Goal: Transaction & Acquisition: Purchase product/service

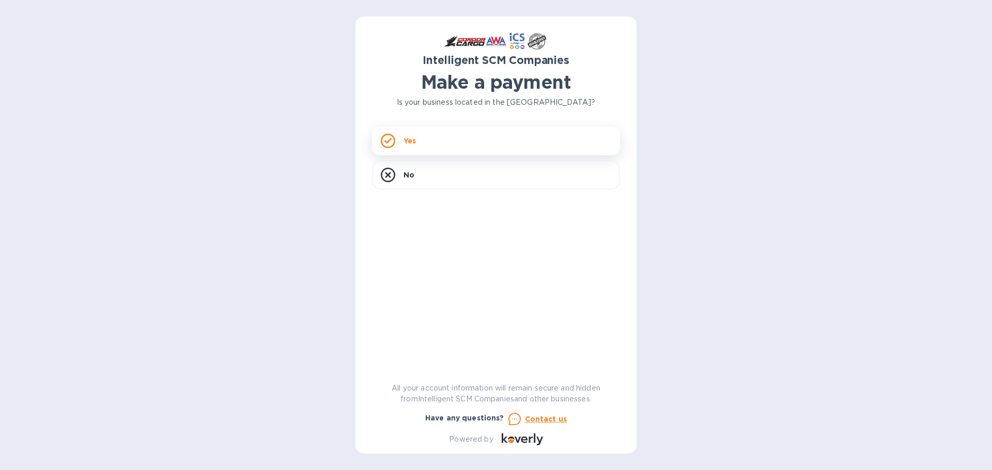
click at [489, 147] on div "Yes" at bounding box center [496, 141] width 248 height 29
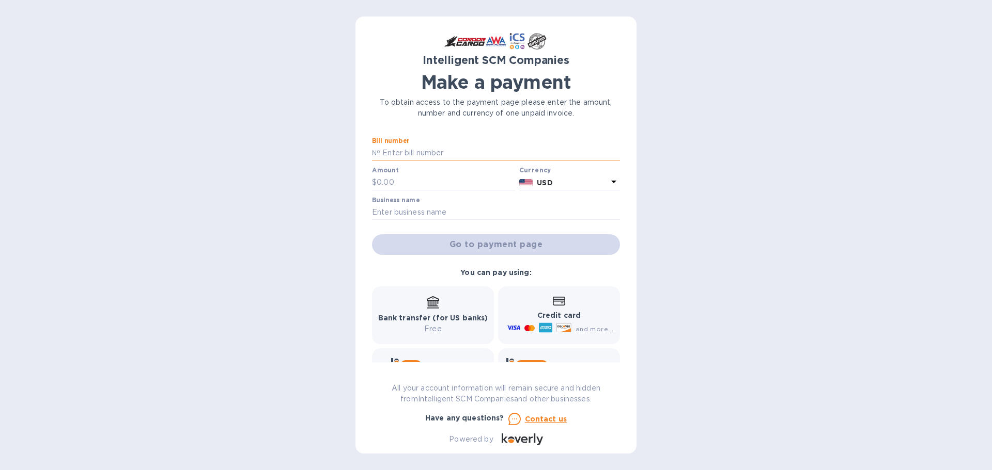
click at [410, 151] on input "text" at bounding box center [500, 153] width 240 height 15
paste input "S00505977"
type input "S00505977"
click at [402, 184] on input "text" at bounding box center [445, 182] width 138 height 15
type input "9"
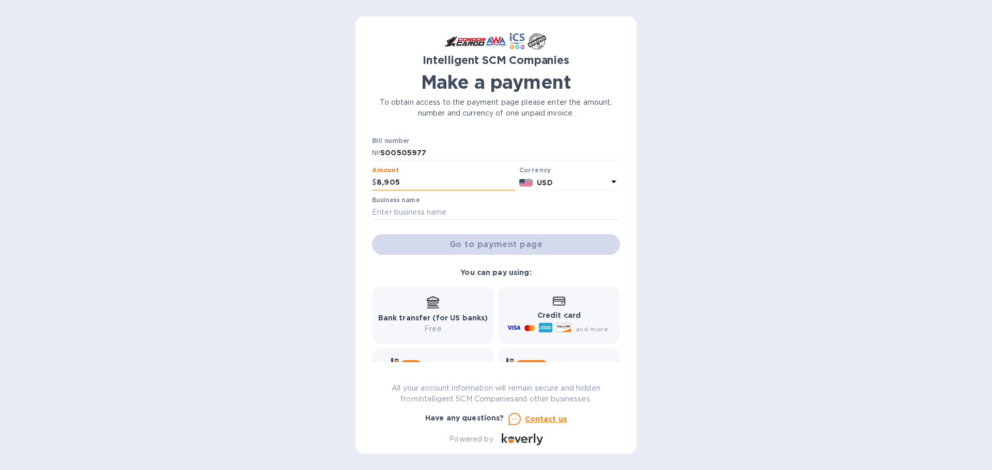
type input "8,905"
click at [408, 219] on input "text" at bounding box center [496, 212] width 248 height 15
click at [407, 208] on input "text" at bounding box center [496, 212] width 248 height 15
type input "KEY RELIABLE SERVICES LLC"
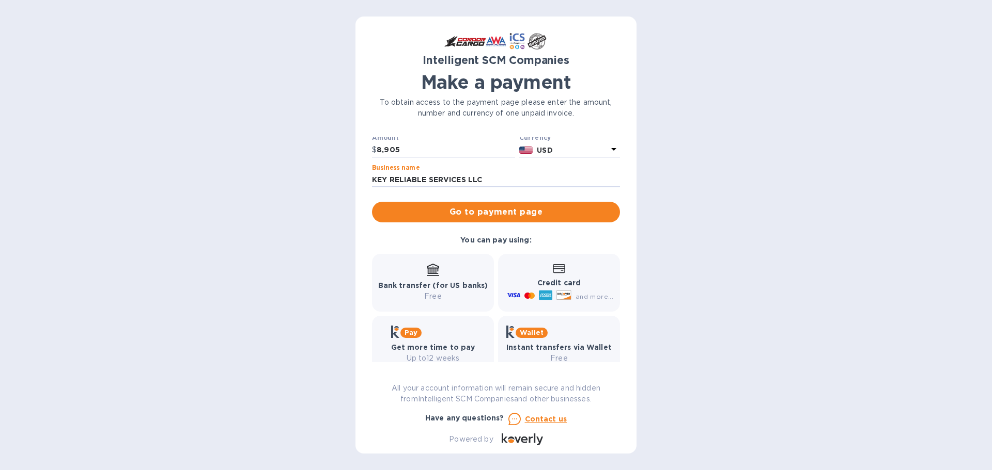
scroll to position [50, 0]
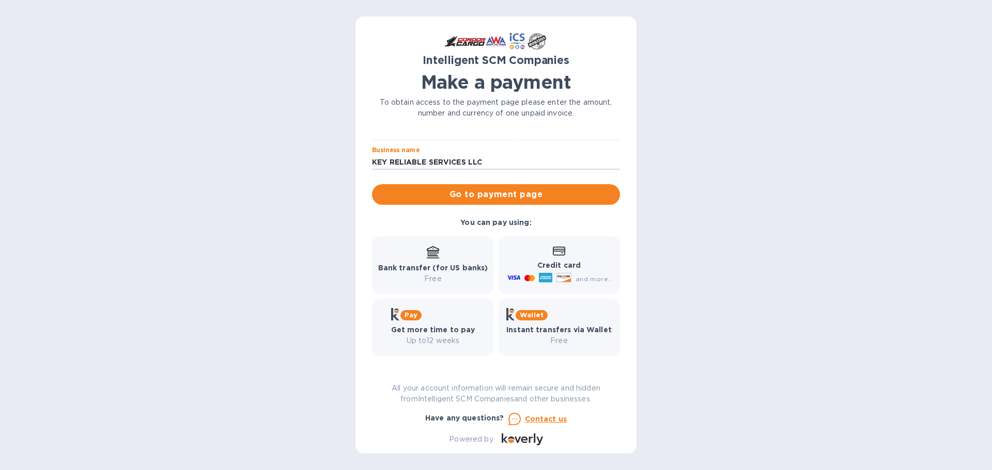
click at [540, 260] on p "Credit card" at bounding box center [559, 265] width 108 height 11
click at [523, 198] on span "Go to payment page" at bounding box center [495, 194] width 231 height 12
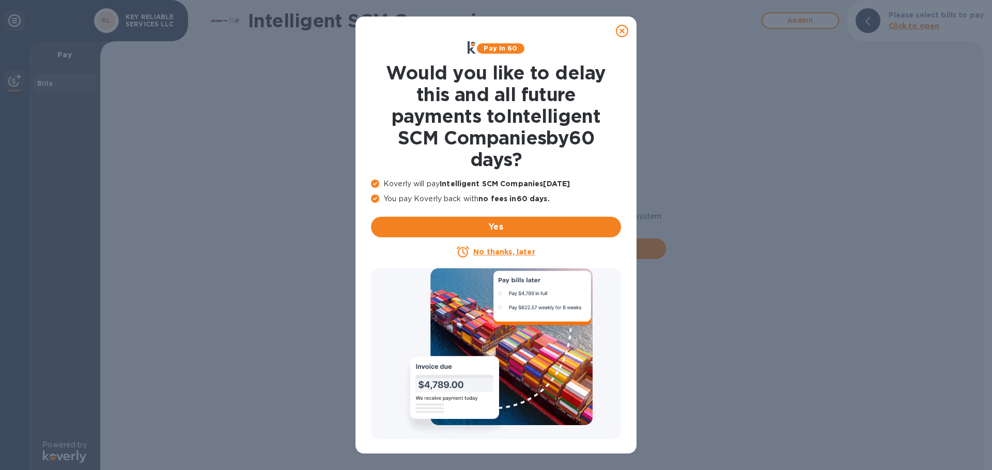
click at [497, 252] on u "No thanks, later" at bounding box center [503, 252] width 61 height 8
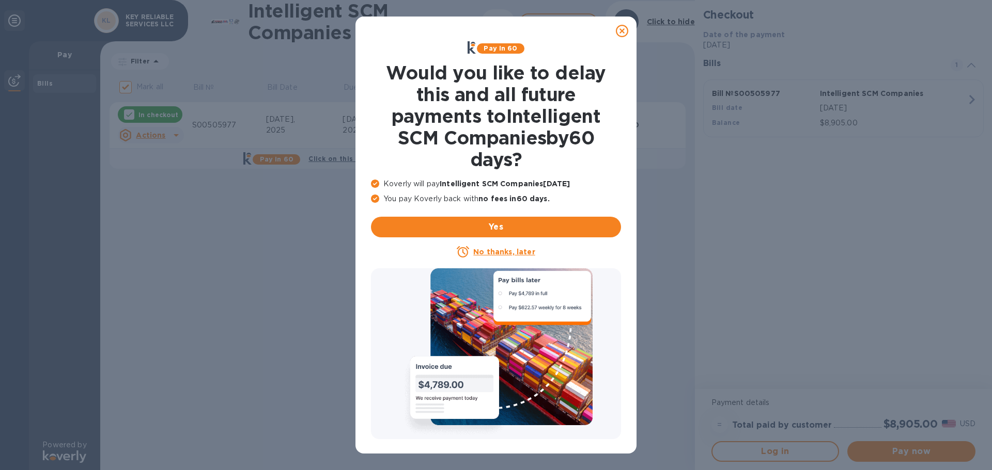
click at [504, 244] on div "No thanks, later" at bounding box center [496, 252] width 258 height 21
click at [501, 248] on u "No thanks, later" at bounding box center [503, 252] width 61 height 8
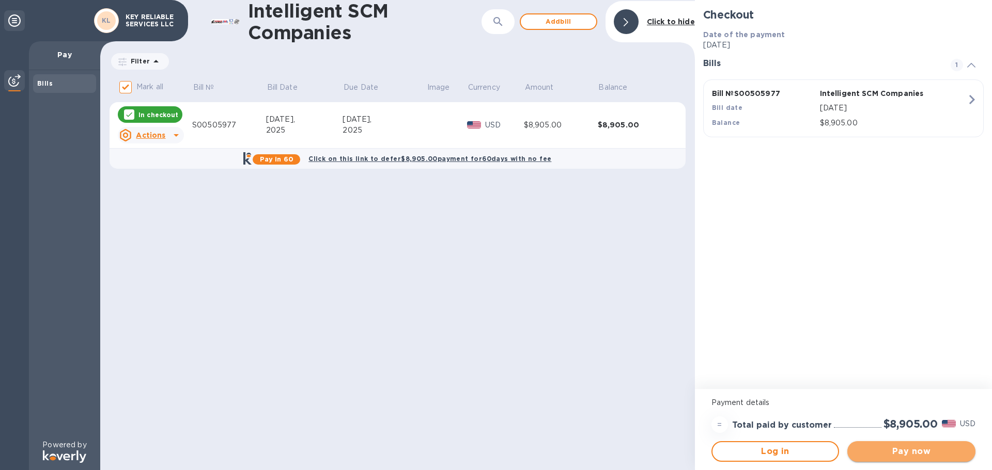
click at [924, 447] on span "Pay now" at bounding box center [911, 452] width 112 height 12
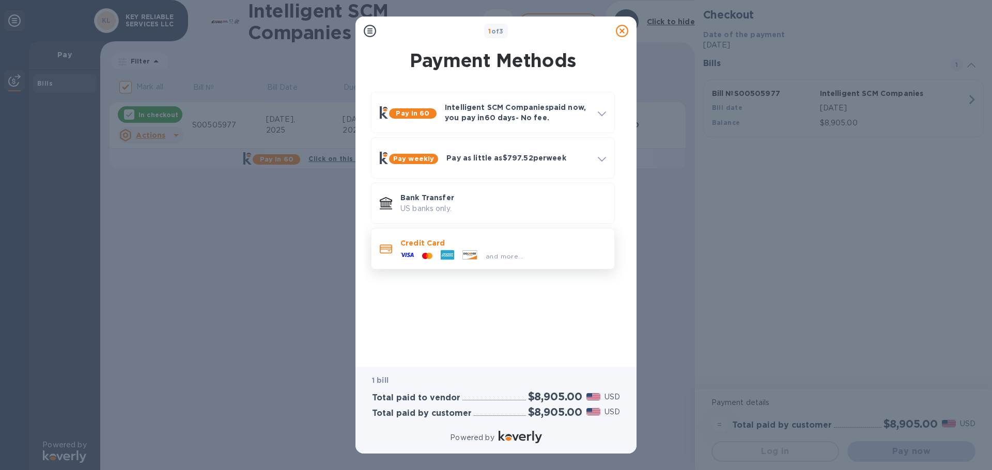
click at [540, 252] on div "and more..." at bounding box center [503, 253] width 206 height 11
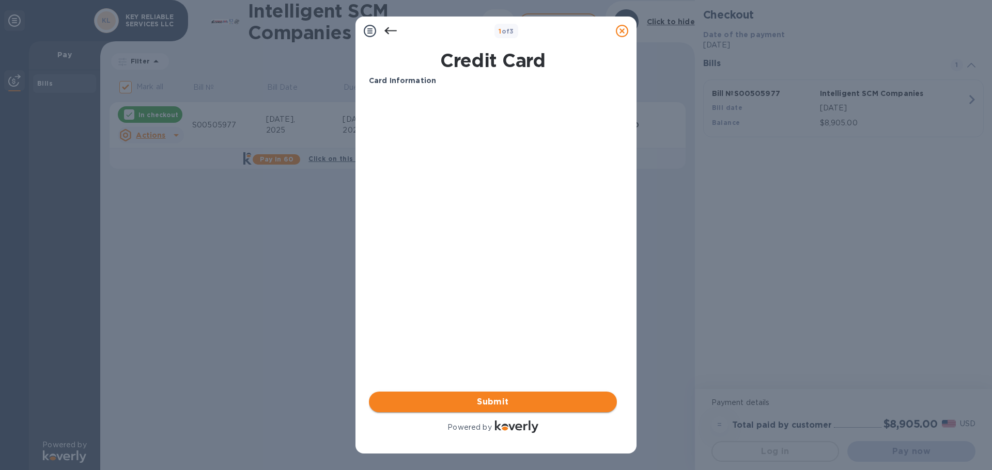
click at [492, 405] on span "Submit" at bounding box center [492, 402] width 231 height 12
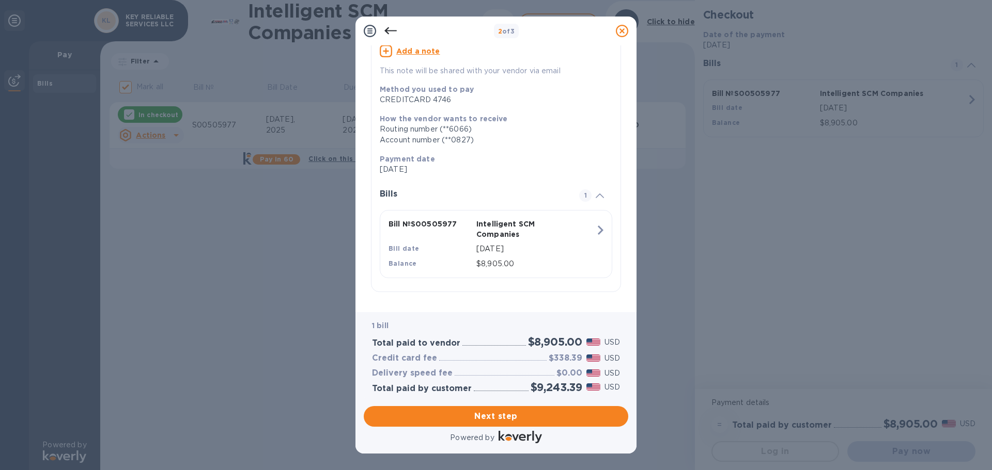
scroll to position [103, 0]
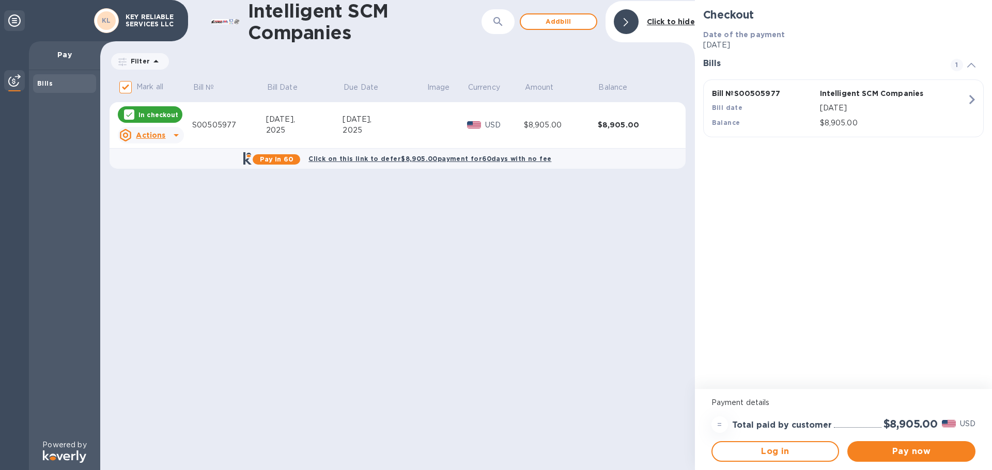
click at [447, 338] on div "Intelligent SCM Companies ​ Add [PERSON_NAME] to hide Filter Amount Mark all Bi…" at bounding box center [397, 235] width 594 height 470
click at [921, 452] on span "Pay now" at bounding box center [911, 452] width 112 height 12
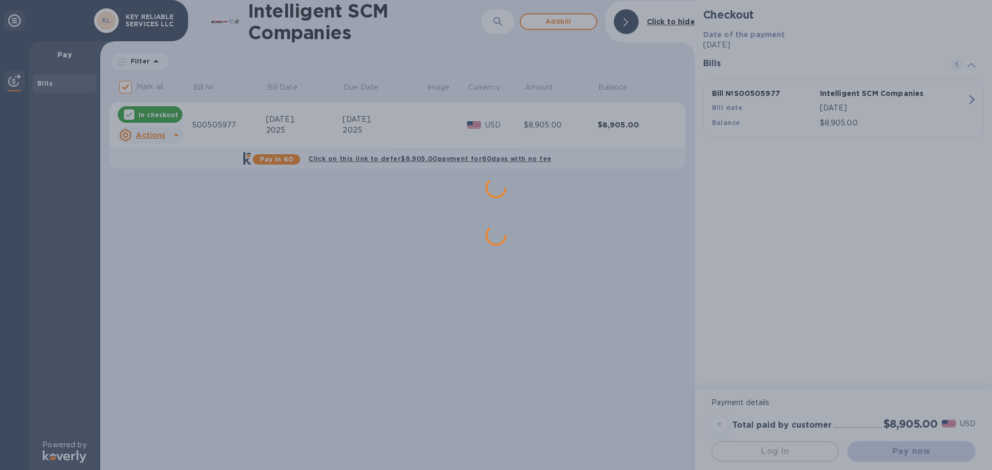
scroll to position [0, 0]
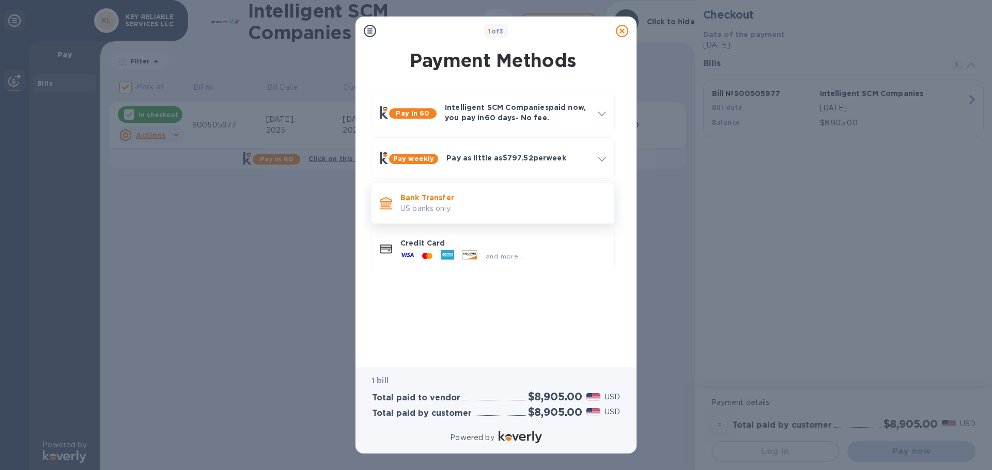
click at [475, 198] on p "Bank Transfer" at bounding box center [503, 198] width 206 height 10
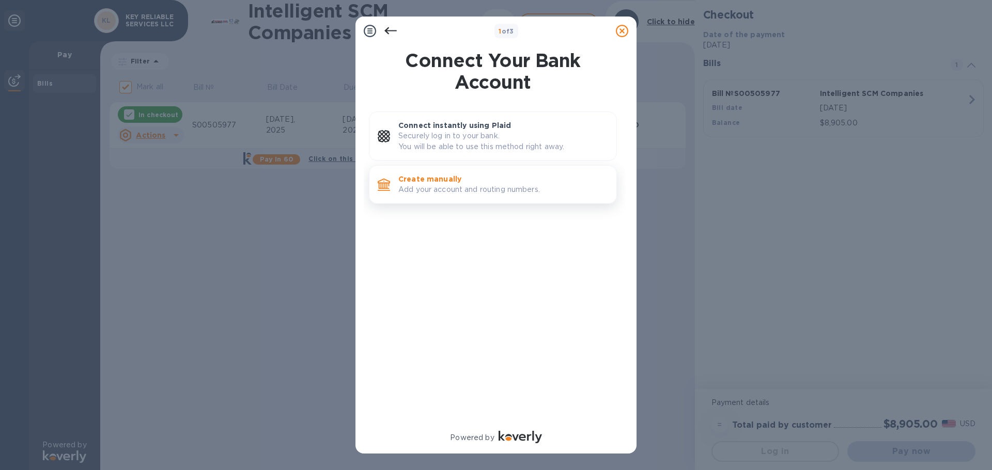
click at [489, 183] on p "Create manually" at bounding box center [503, 179] width 210 height 10
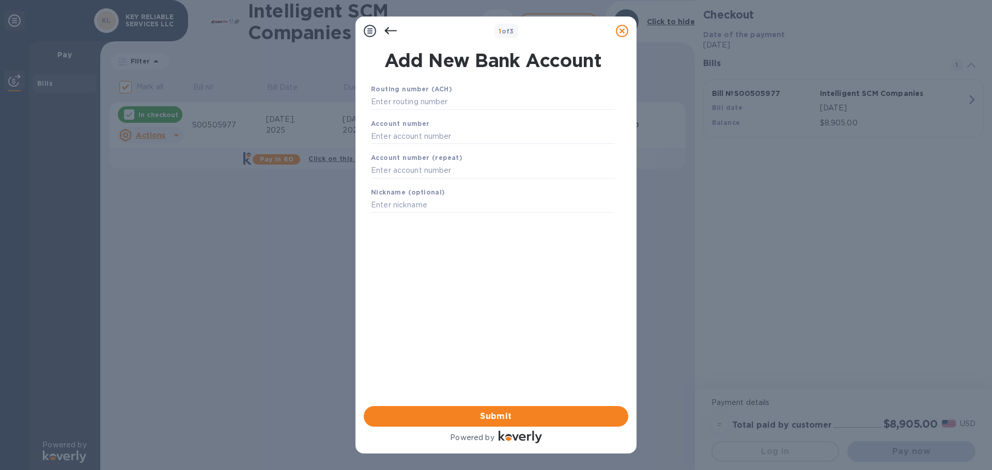
click at [483, 20] on div "1 of 3" at bounding box center [495, 31] width 281 height 29
click at [431, 105] on input "text" at bounding box center [493, 102] width 244 height 15
paste input "321270742"
type input "321270742"
click at [507, 29] on b "1 of 3" at bounding box center [505, 31] width 15 height 8
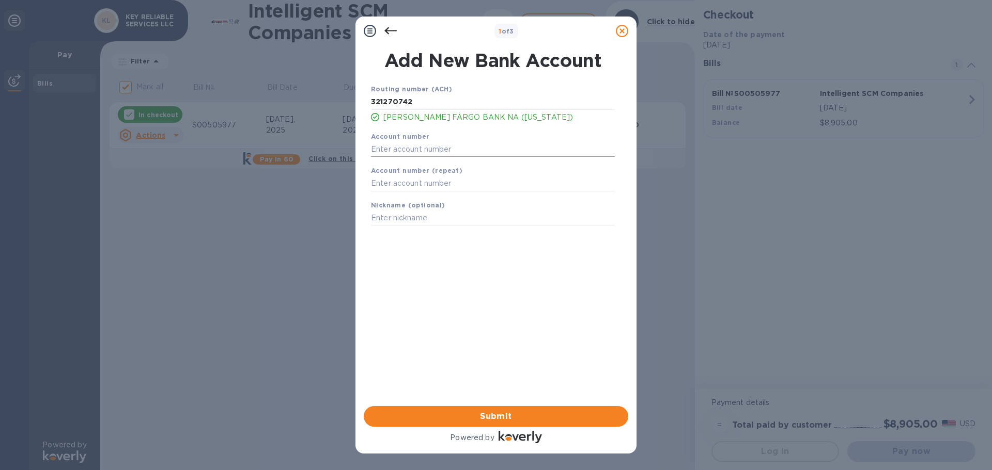
click at [442, 153] on input "text" at bounding box center [493, 149] width 244 height 15
paste input "5431749893"
type input "5431749893"
click at [429, 190] on input "text" at bounding box center [493, 183] width 244 height 15
paste input "5431749893"
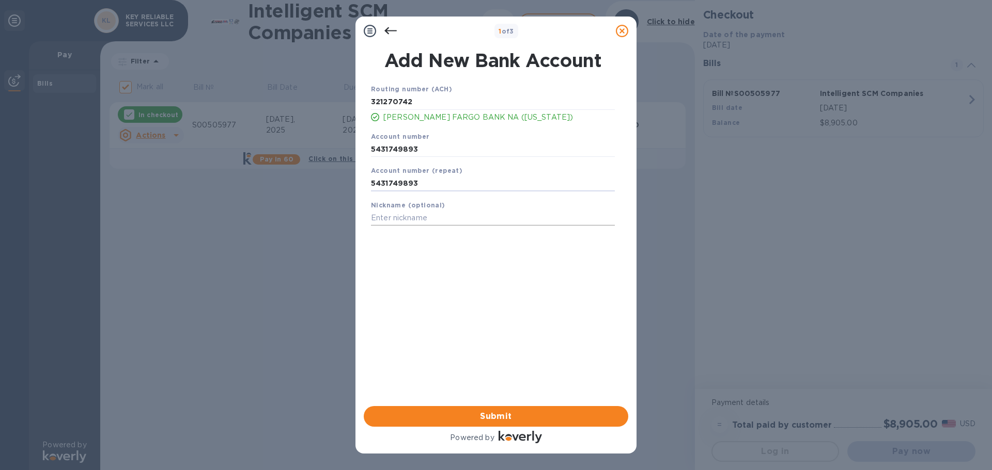
type input "5431749893"
click at [427, 214] on input "text" at bounding box center [493, 218] width 244 height 15
type input "KEY RELIABLE SERVICES LLC"
click at [480, 295] on div "Routing number (ACH) [US_BANK_ROUTING_MICR] [PERSON_NAME] FARGO BANK NA ([US_ST…" at bounding box center [492, 231] width 264 height 312
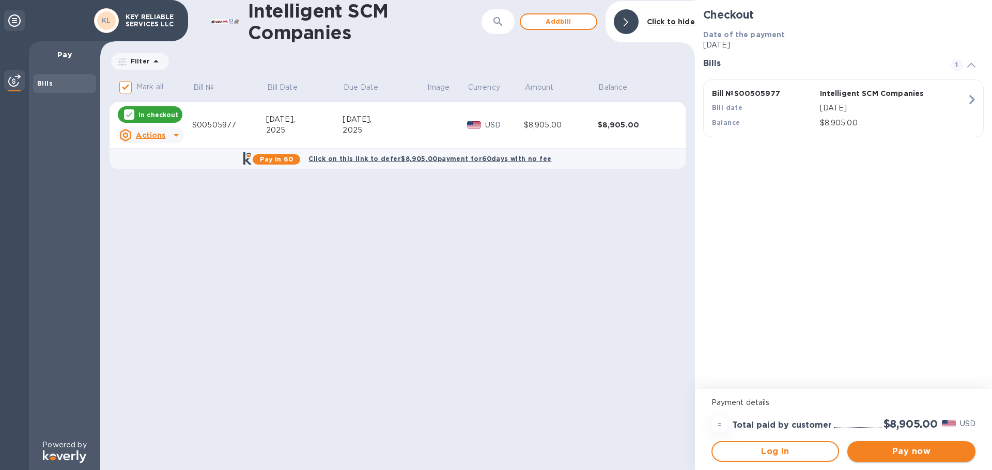
click at [908, 451] on span "Pay now" at bounding box center [911, 452] width 112 height 12
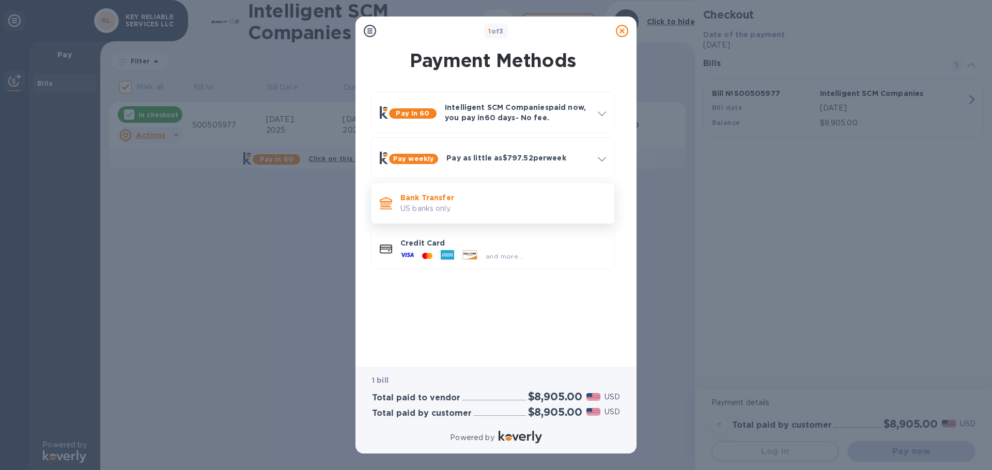
click at [514, 198] on p "Bank Transfer" at bounding box center [503, 198] width 206 height 10
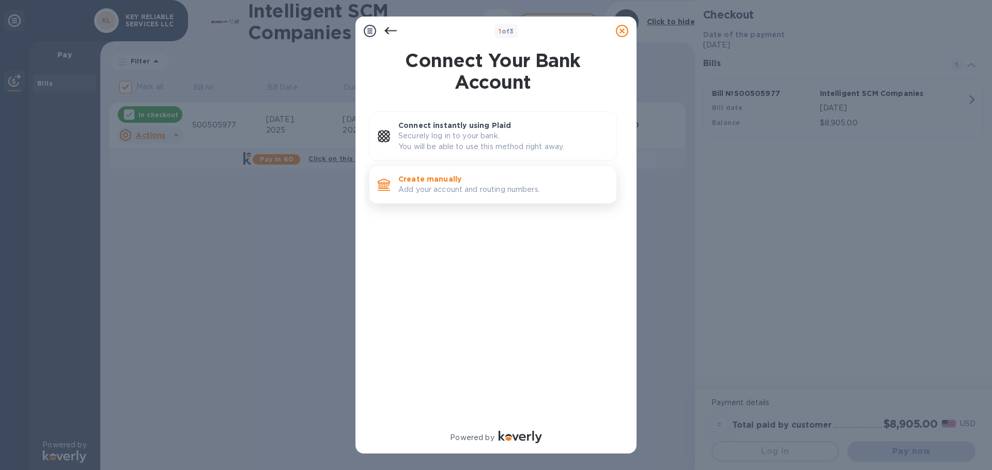
click at [508, 187] on p "Add your account and routing numbers." at bounding box center [503, 189] width 210 height 11
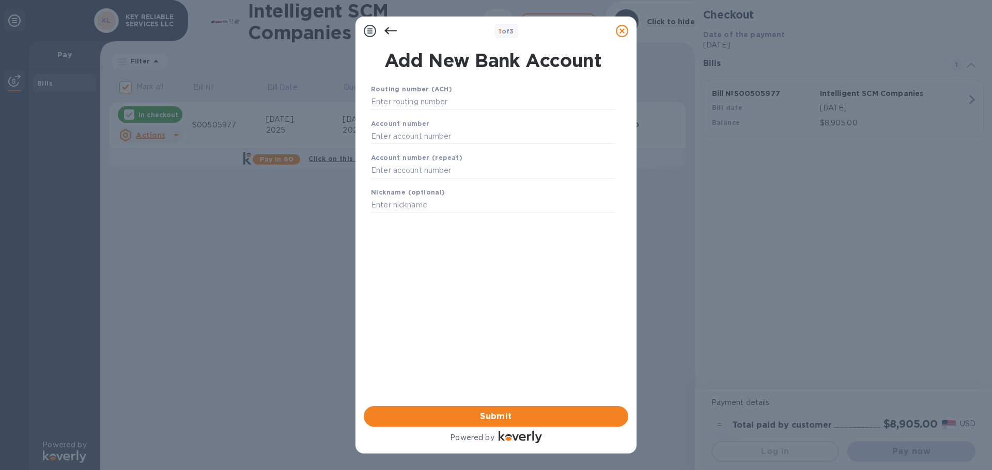
click at [444, 30] on div "1 of 3" at bounding box center [506, 31] width 211 height 15
click at [452, 100] on input "text" at bounding box center [493, 102] width 244 height 15
paste input "321270742"
type input "321270742"
click at [472, 10] on div "1 of 3 Add New Bank Account Routing number (ACH) [US_BANK_ROUTING_MICR] [PERSON…" at bounding box center [496, 235] width 992 height 470
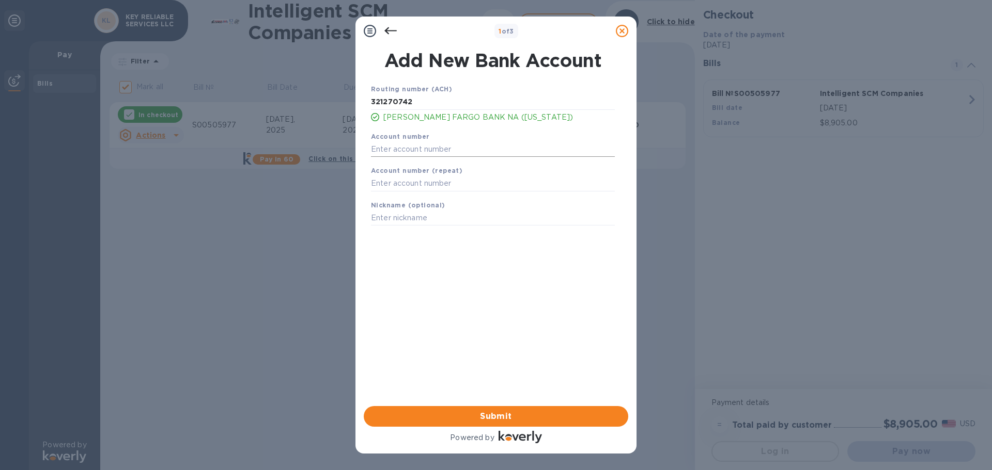
click at [464, 143] on input "text" at bounding box center [493, 149] width 244 height 15
paste input "5431749893"
type input "5431749893"
click at [454, 178] on input "text" at bounding box center [493, 183] width 244 height 15
paste input "5431749893"
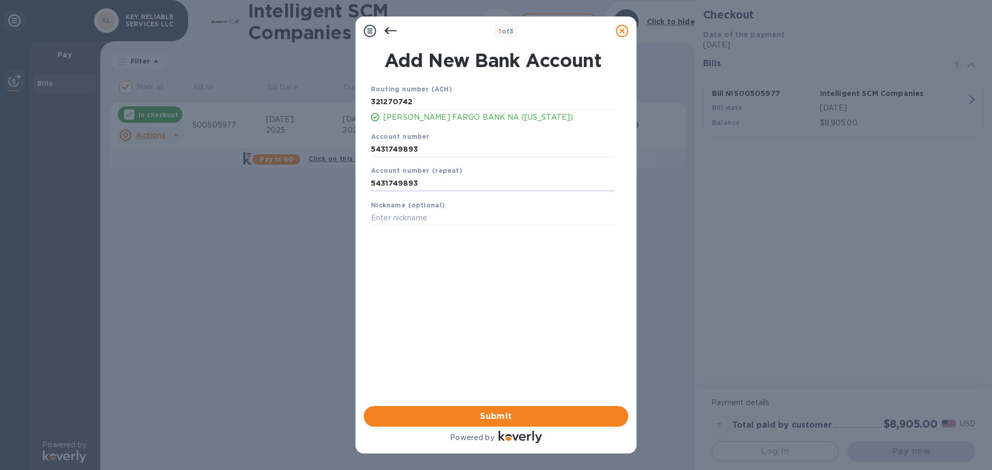
type input "5431749893"
click at [446, 228] on div "Nickname (optional)" at bounding box center [493, 213] width 252 height 35
click at [449, 222] on input "text" at bounding box center [493, 218] width 244 height 15
type input "KEY RELIABLE SERVICES LLC"
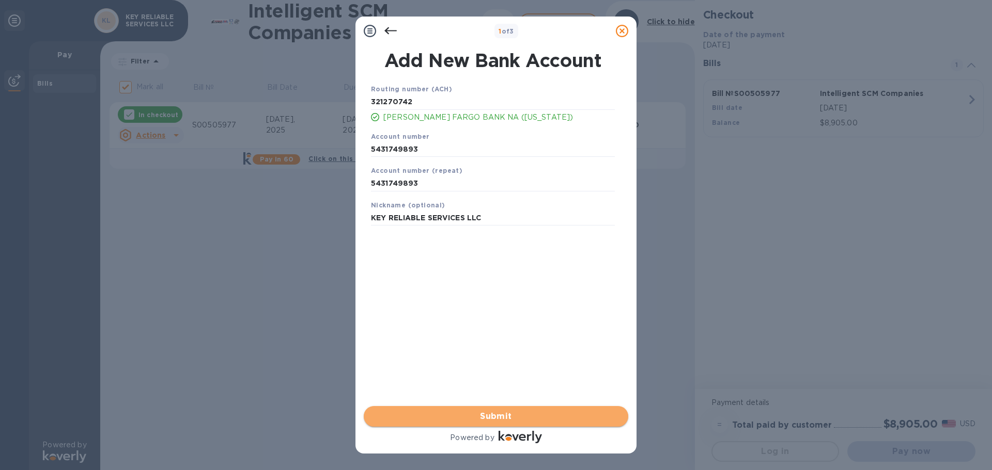
click at [498, 419] on span "Submit" at bounding box center [496, 417] width 248 height 12
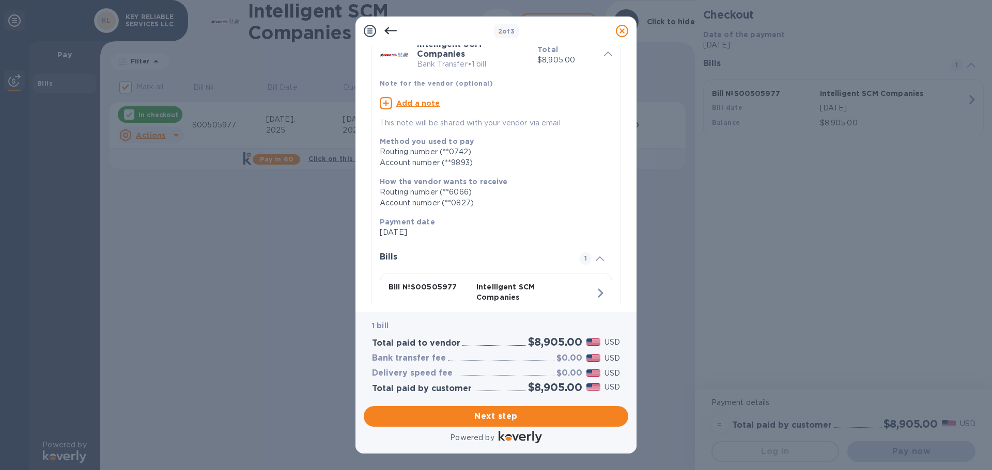
scroll to position [114, 0]
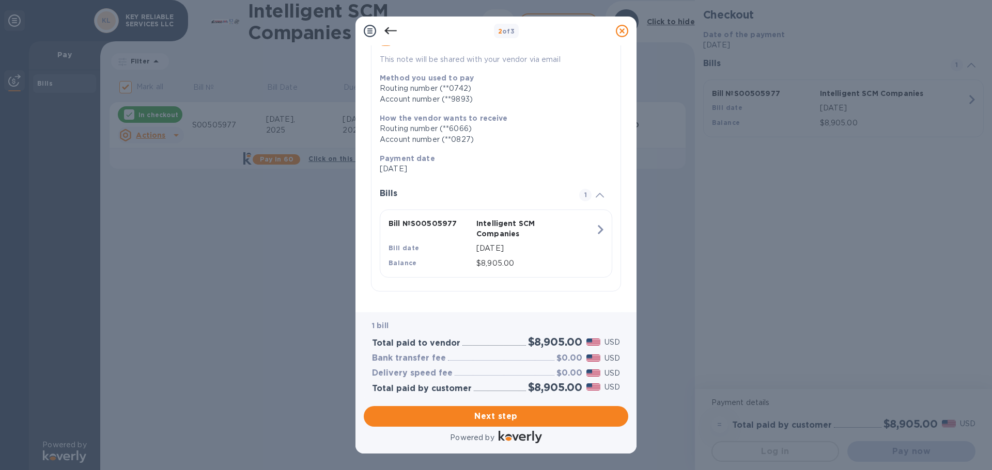
click at [597, 225] on icon "button" at bounding box center [600, 230] width 19 height 19
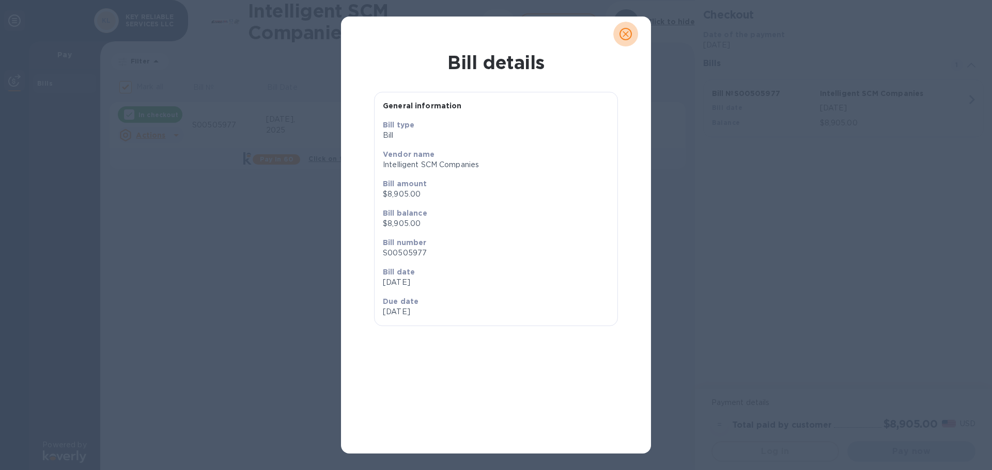
click at [623, 34] on icon "close" at bounding box center [625, 34] width 10 height 10
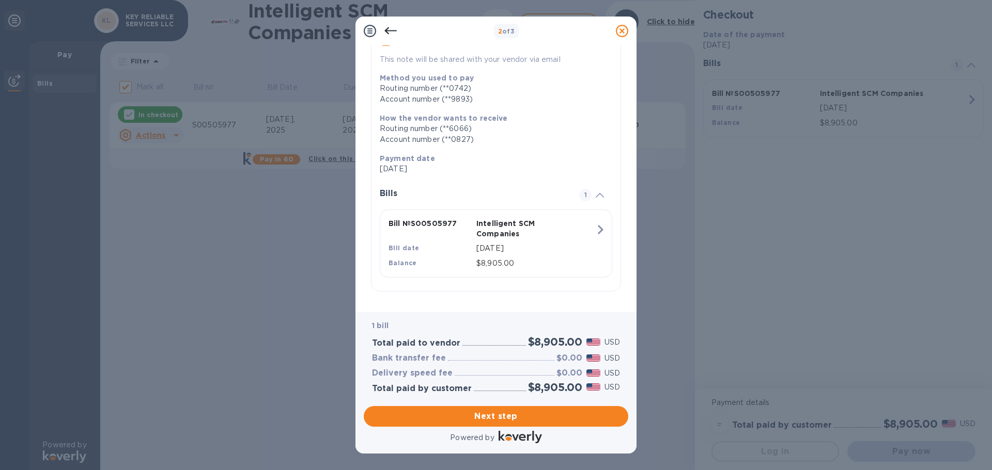
click at [389, 30] on icon at bounding box center [390, 30] width 12 height 7
